Goal: Information Seeking & Learning: Learn about a topic

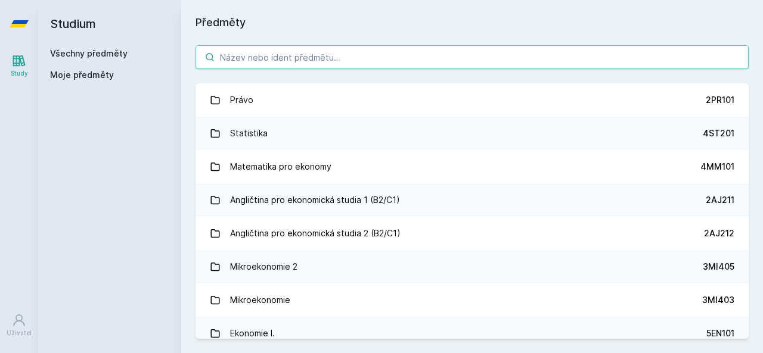
click at [261, 68] on input "search" at bounding box center [472, 57] width 553 height 24
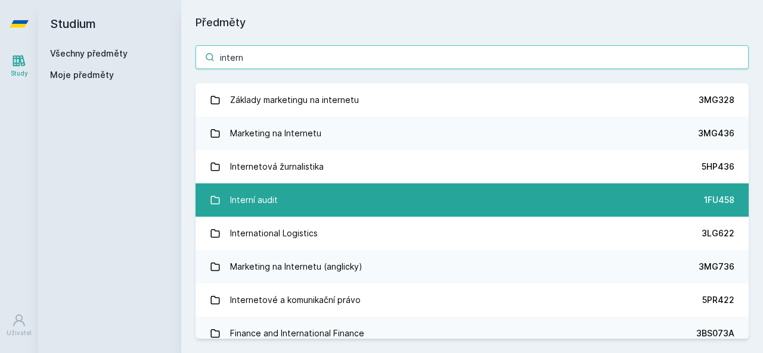
type input "intern"
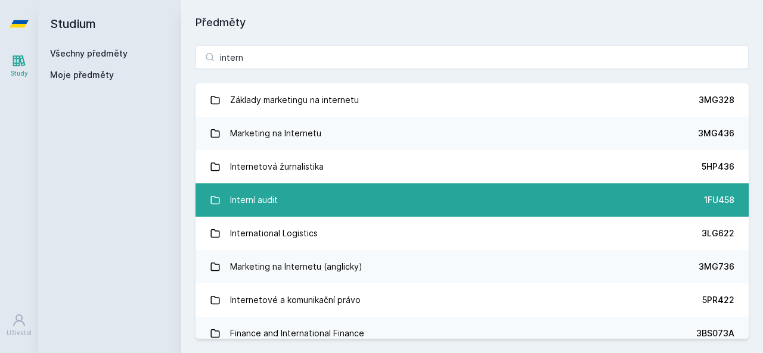
click at [319, 201] on link "Interní audit 1FU458" at bounding box center [472, 200] width 553 height 33
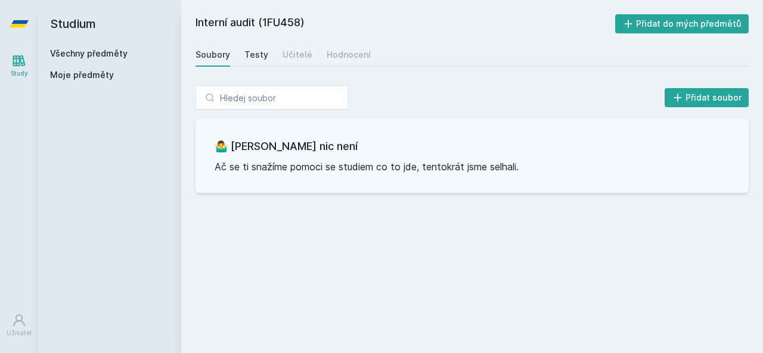
click at [264, 51] on div "Testy" at bounding box center [256, 55] width 24 height 12
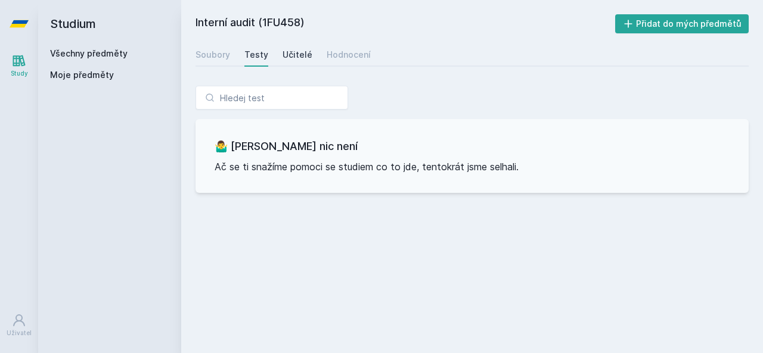
click at [303, 53] on div "Učitelé" at bounding box center [298, 55] width 30 height 12
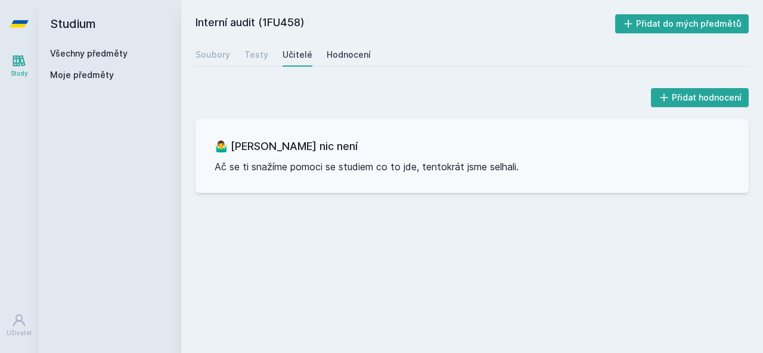
click at [333, 58] on div "Hodnocení" at bounding box center [349, 55] width 44 height 12
